Goal: Task Accomplishment & Management: Manage account settings

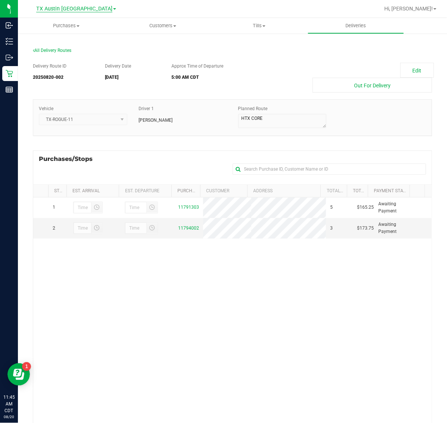
click at [72, 8] on span "TX Austin [GEOGRAPHIC_DATA]" at bounding box center [74, 9] width 76 height 7
click at [71, 54] on link "TX South-[GEOGRAPHIC_DATA] Retail" at bounding box center [76, 56] width 109 height 10
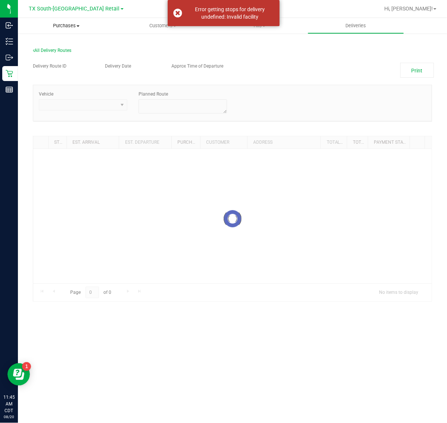
click at [77, 27] on span "Purchases" at bounding box center [66, 25] width 97 height 7
click at [71, 53] on li "Fulfillment" at bounding box center [66, 54] width 97 height 9
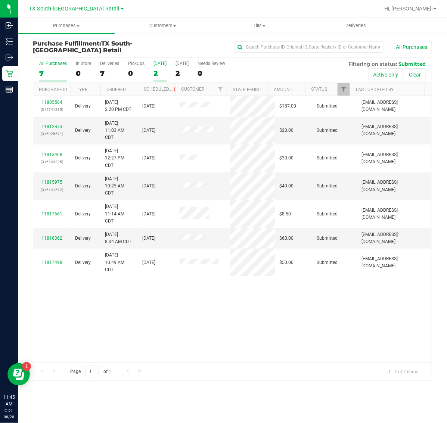
click at [162, 74] on div "2" at bounding box center [159, 73] width 13 height 9
click at [0, 0] on input "[DATE] 2" at bounding box center [0, 0] width 0 height 0
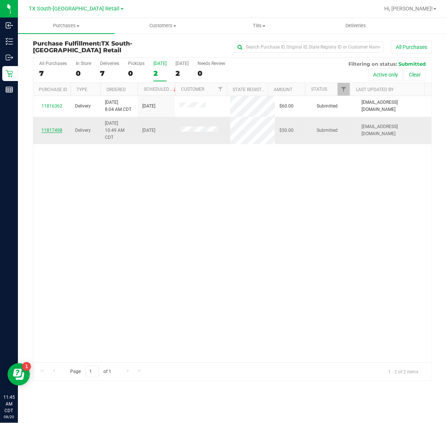
click at [50, 132] on link "11817498" at bounding box center [51, 130] width 21 height 5
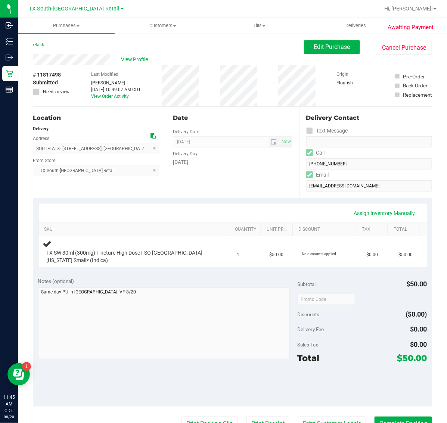
scroll to position [140, 0]
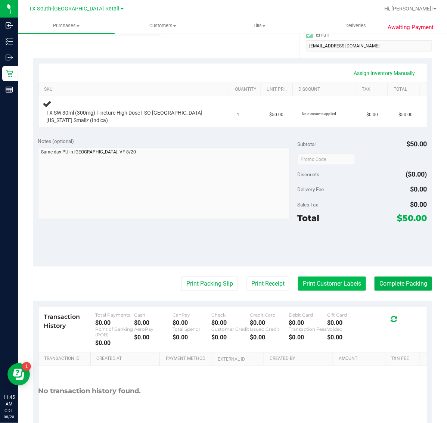
click at [312, 281] on button "Print Customer Labels" at bounding box center [332, 284] width 68 height 14
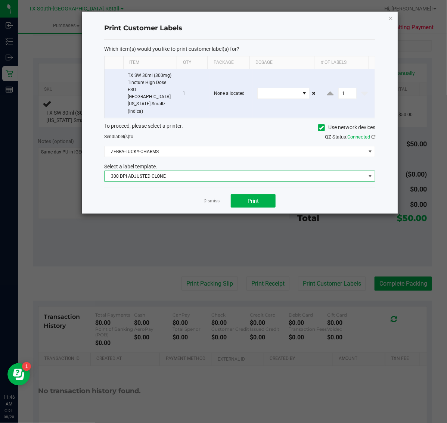
click at [256, 171] on span "300 DPI ADJUSTED CLONE" at bounding box center [235, 176] width 261 height 10
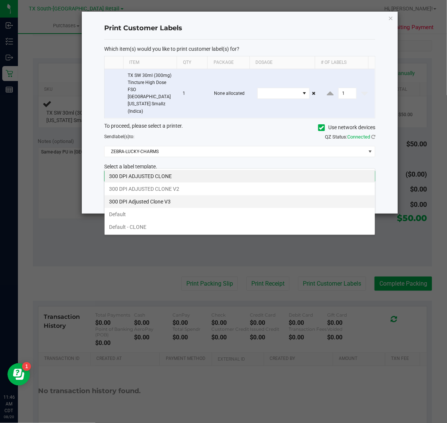
scroll to position [12, 271]
click at [193, 199] on li "300 DPI Adjusted Clone V3" at bounding box center [240, 201] width 270 height 13
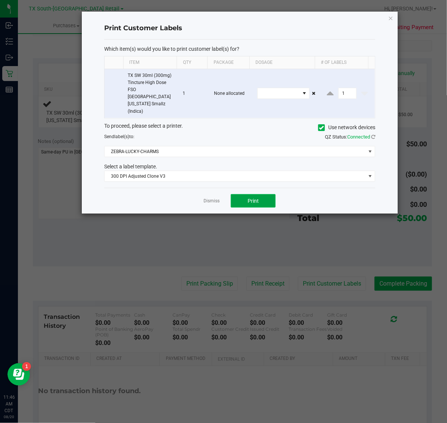
click at [249, 198] on span "Print" at bounding box center [252, 201] width 11 height 6
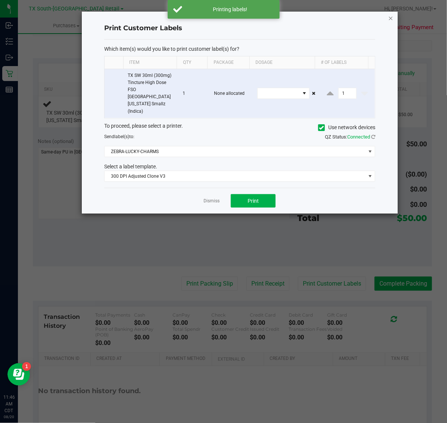
click at [389, 17] on icon "button" at bounding box center [390, 17] width 5 height 9
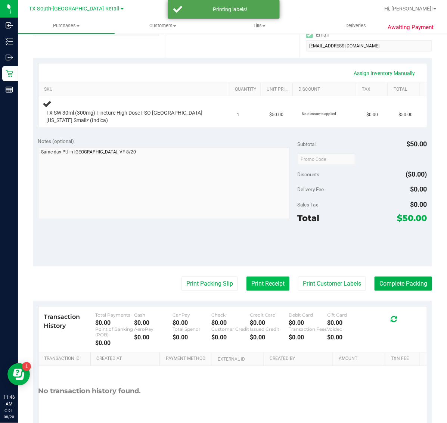
click at [253, 288] on button "Print Receipt" at bounding box center [267, 284] width 43 height 14
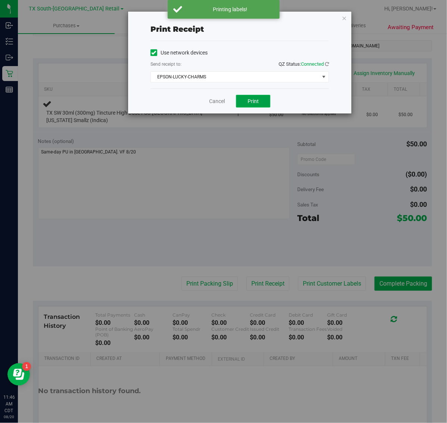
click at [249, 99] on span "Print" at bounding box center [252, 101] width 11 height 6
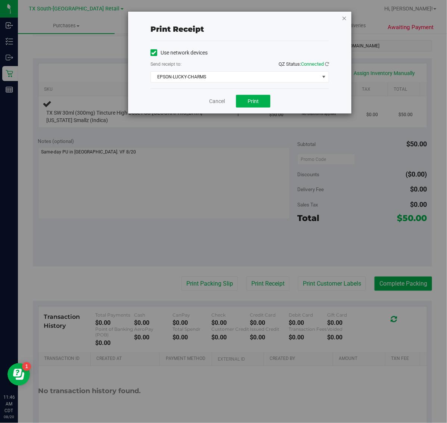
click at [345, 21] on icon "button" at bounding box center [344, 17] width 5 height 9
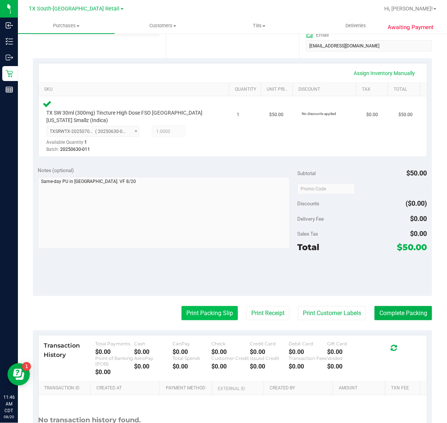
click at [202, 314] on button "Print Packing Slip" at bounding box center [209, 313] width 56 height 14
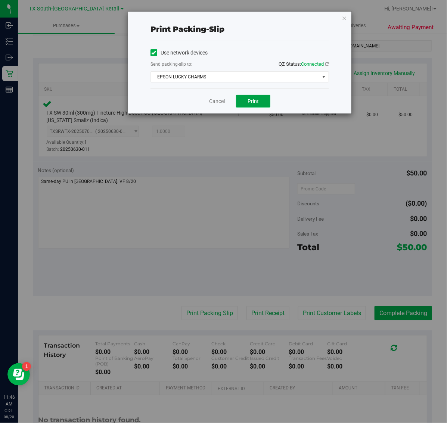
click at [256, 102] on span "Print" at bounding box center [252, 101] width 11 height 6
click at [343, 17] on icon "button" at bounding box center [344, 17] width 5 height 9
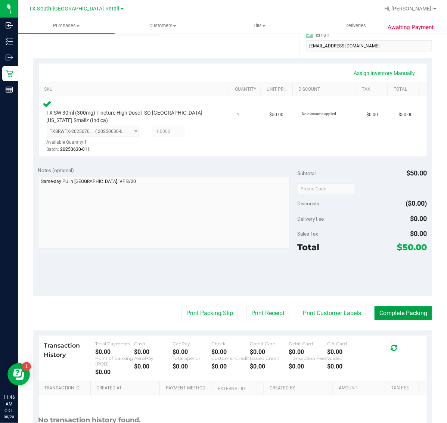
click at [393, 318] on button "Complete Packing" at bounding box center [402, 313] width 57 height 14
